Goal: Task Accomplishment & Management: Manage account settings

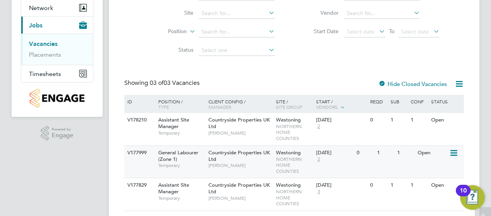
scroll to position [98, 0]
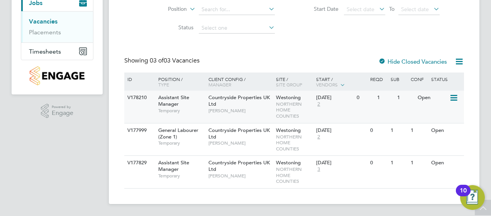
click at [177, 102] on span "Assistant Site Manager" at bounding box center [173, 100] width 31 height 13
click at [180, 132] on span "General Labourer (Zone 1)" at bounding box center [178, 133] width 40 height 13
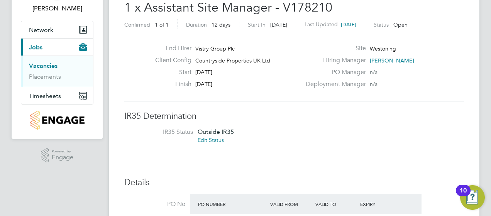
scroll to position [77, 0]
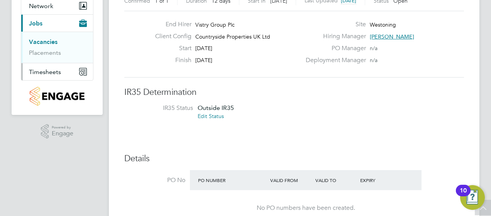
click at [47, 72] on span "Timesheets" at bounding box center [45, 71] width 32 height 7
click at [50, 59] on link "Timesheets" at bounding box center [45, 59] width 32 height 7
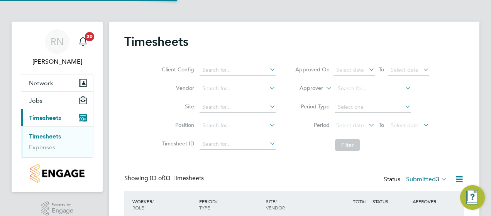
scroll to position [4, 4]
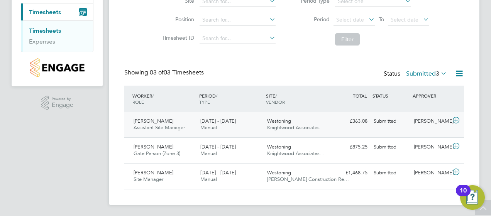
click at [165, 124] on div "Abdul Monib Assistant Site Manager 4 - 10 Aug 2025" at bounding box center [163, 124] width 67 height 19
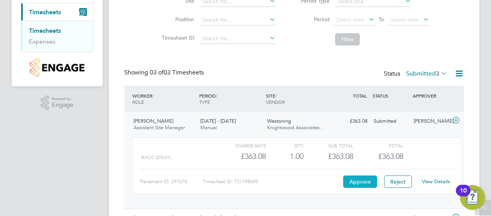
click at [369, 185] on button "Approve" at bounding box center [360, 182] width 34 height 12
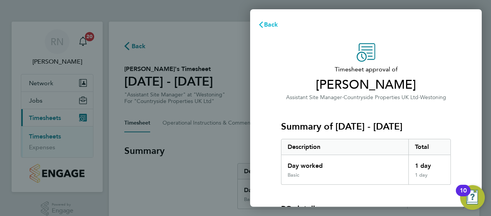
click at [266, 27] on span "Back" at bounding box center [271, 24] width 14 height 7
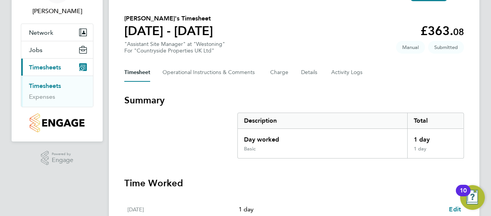
scroll to position [19, 0]
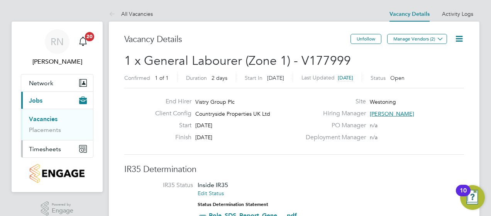
click at [42, 147] on span "Timesheets" at bounding box center [45, 149] width 32 height 7
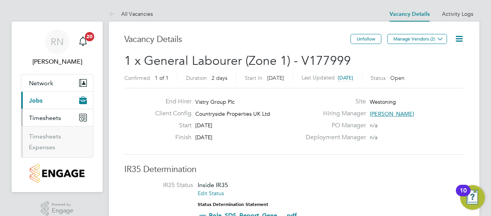
click at [54, 132] on ul "Timesheets Expenses" at bounding box center [57, 141] width 72 height 31
click at [53, 136] on link "Timesheets" at bounding box center [45, 136] width 32 height 7
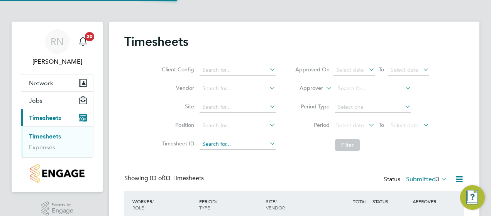
scroll to position [4, 4]
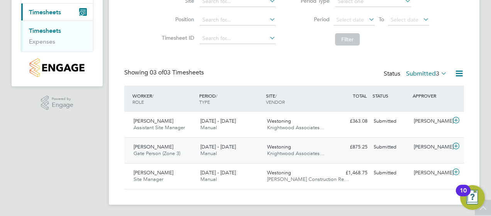
click at [278, 150] on span "Knightwood Associates…" at bounding box center [296, 153] width 58 height 7
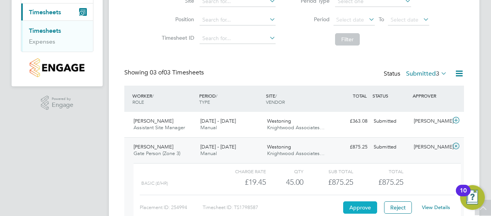
click at [351, 203] on button "Approve" at bounding box center [360, 208] width 34 height 12
click at [56, 30] on link "Timesheets" at bounding box center [45, 30] width 32 height 7
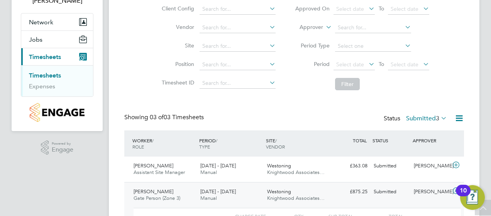
click at [46, 75] on link "Timesheets" at bounding box center [45, 75] width 32 height 7
click at [37, 87] on link "Expenses" at bounding box center [42, 86] width 26 height 7
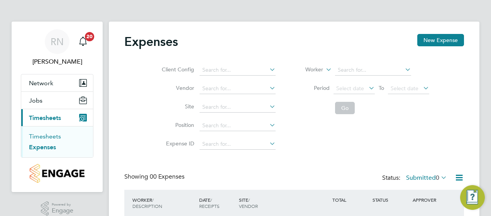
click at [50, 137] on link "Timesheets" at bounding box center [45, 136] width 32 height 7
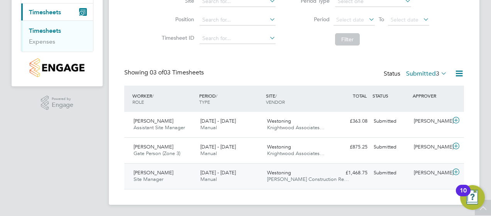
click at [154, 169] on div "Keith Franklin Site Manager 4 - 10 Aug 2025" at bounding box center [163, 176] width 67 height 19
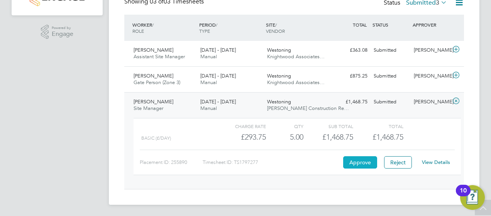
click at [351, 161] on button "Approve" at bounding box center [360, 162] width 34 height 12
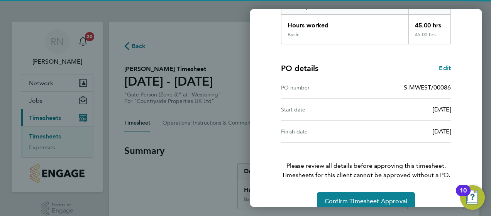
scroll to position [153, 0]
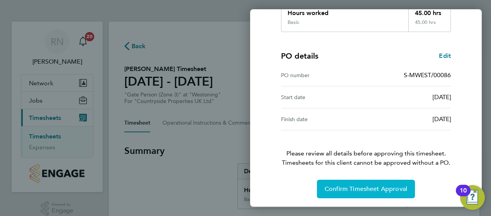
click at [349, 193] on button "Confirm Timesheet Approval" at bounding box center [366, 189] width 98 height 19
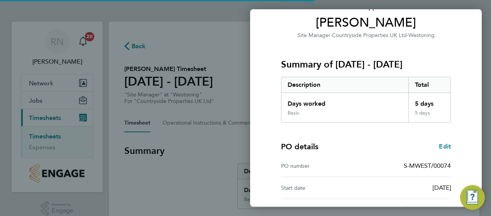
scroll to position [153, 0]
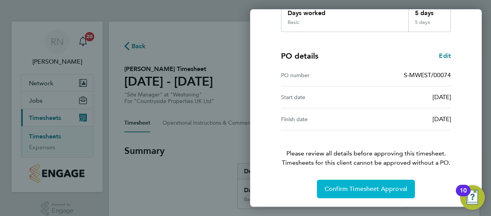
click at [346, 191] on span "Confirm Timesheet Approval" at bounding box center [366, 189] width 83 height 8
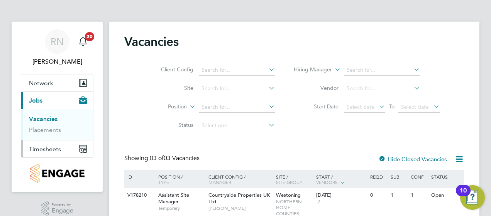
click at [45, 150] on span "Timesheets" at bounding box center [45, 149] width 32 height 7
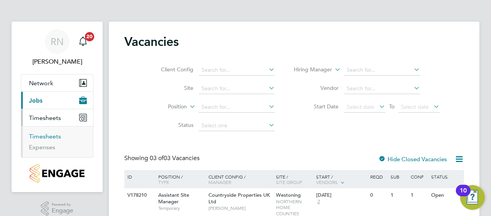
click at [52, 136] on link "Timesheets" at bounding box center [45, 136] width 32 height 7
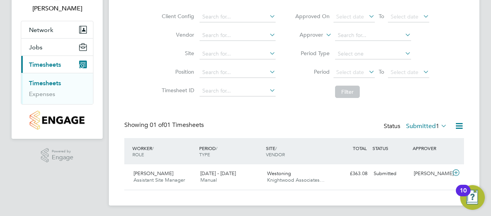
scroll to position [55, 0]
